Goal: Check status: Check status

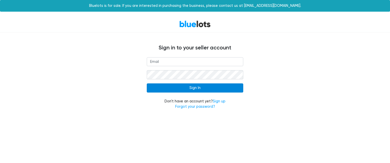
type input "[EMAIL_ADDRESS][DOMAIN_NAME]"
click at [204, 89] on input "Sign In" at bounding box center [195, 87] width 96 height 9
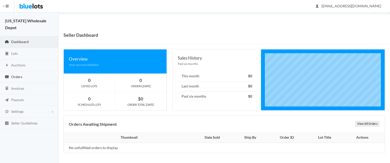
click at [26, 77] on link "Orders" at bounding box center [29, 77] width 58 height 12
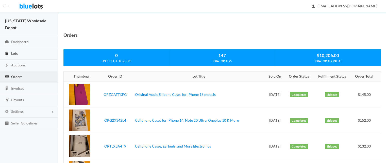
click at [14, 55] on span "Lots" at bounding box center [14, 53] width 7 height 4
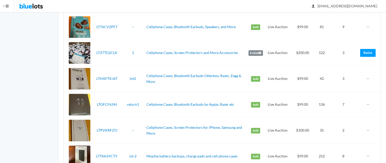
scroll to position [594, 0]
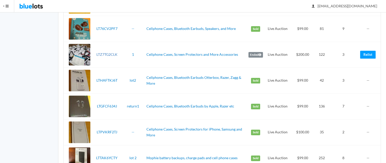
click at [101, 52] on link "LTZ7TG2CLK" at bounding box center [106, 54] width 21 height 4
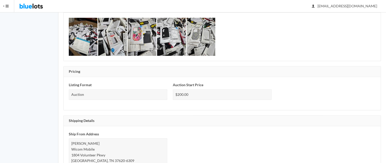
scroll to position [244, 0]
